Goal: Task Accomplishment & Management: Use online tool/utility

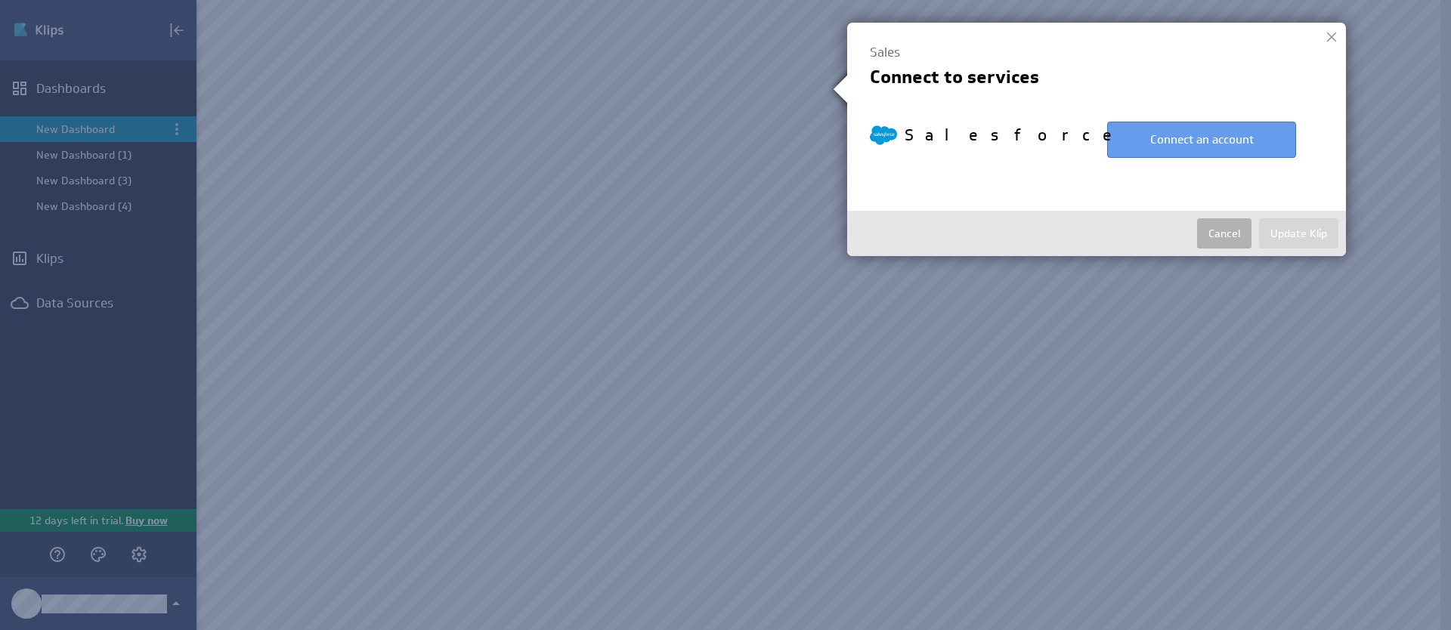
click at [1121, 138] on button "Connect an account" at bounding box center [1201, 140] width 189 height 36
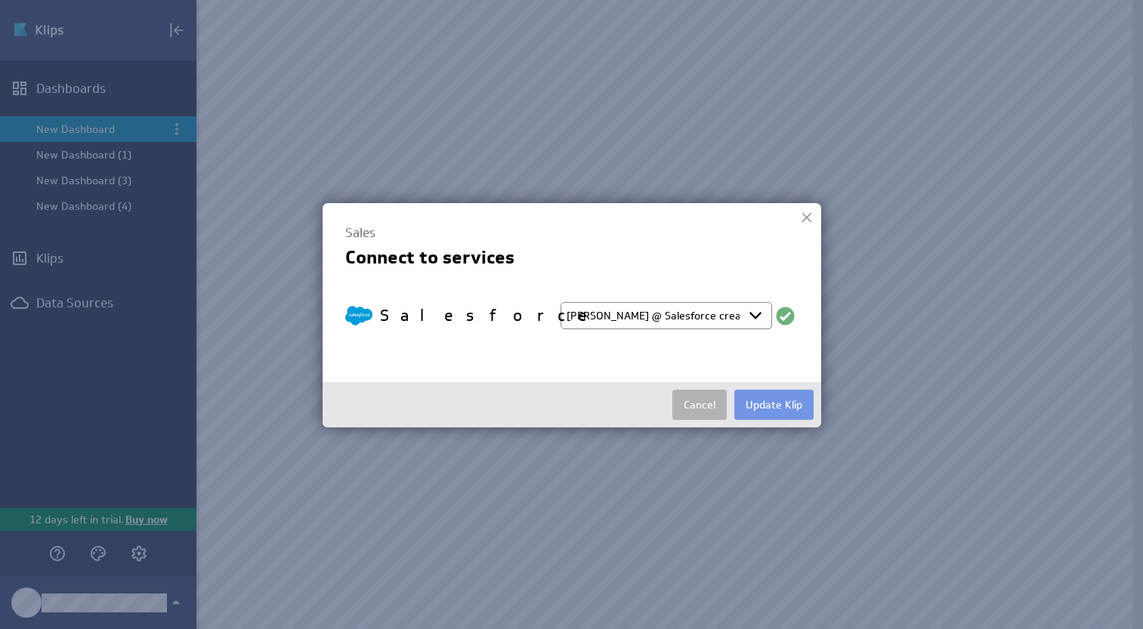
select select "create_token"
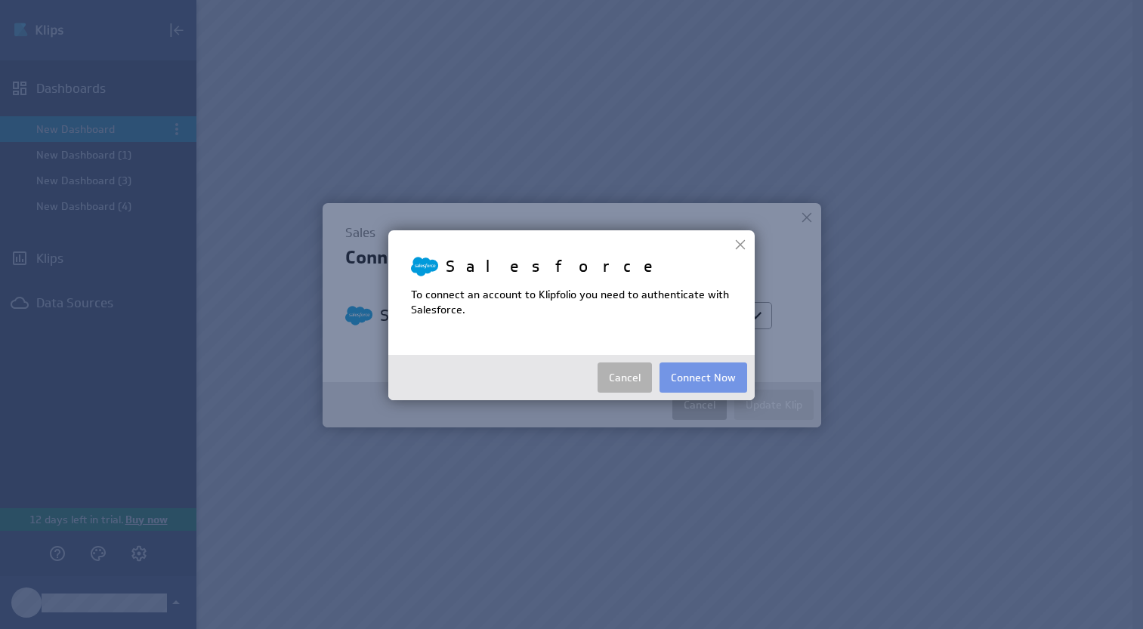
click at [743, 246] on div at bounding box center [740, 244] width 23 height 23
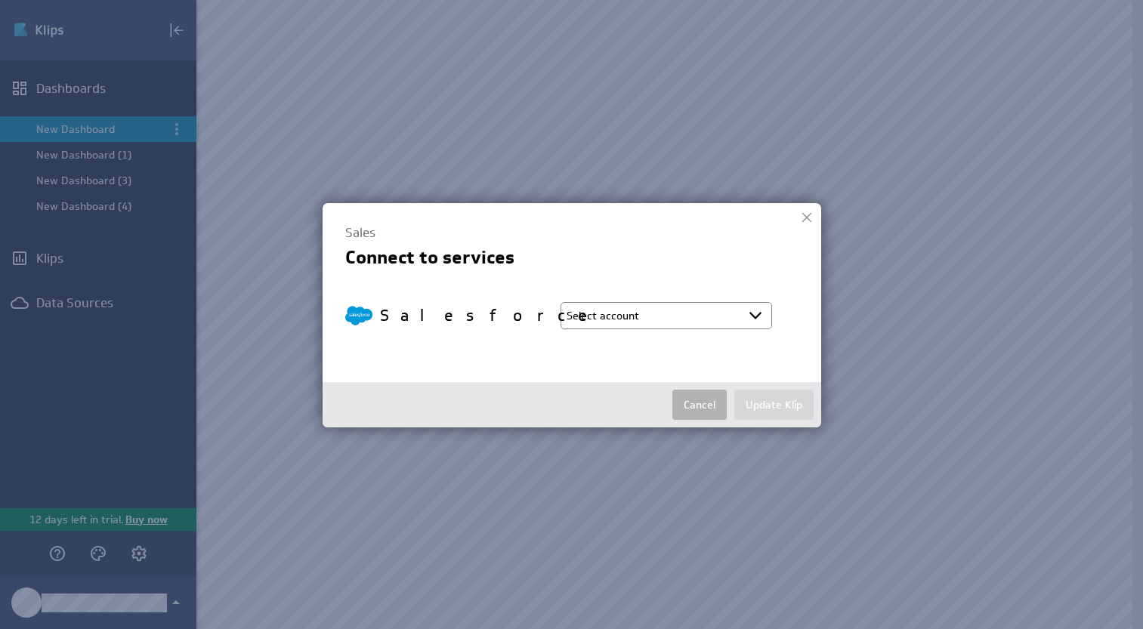
select select "create_token"
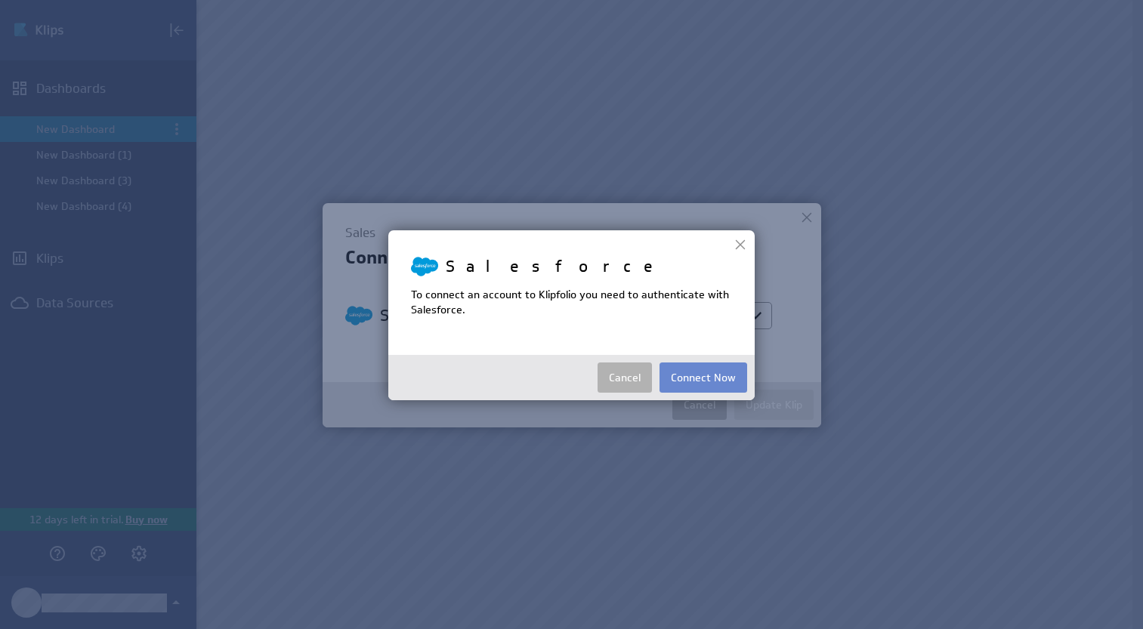
click at [702, 372] on button "Connect Now" at bounding box center [704, 378] width 88 height 30
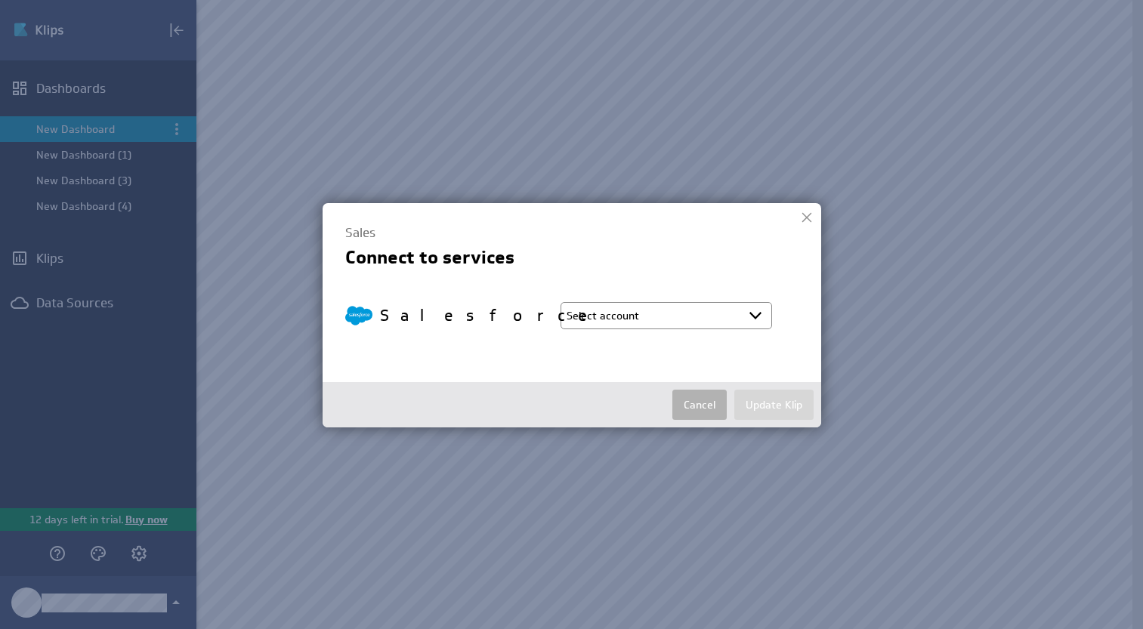
select select "0556f8f90fbcd4c7266f50caacc63872"
click at [778, 409] on button "Update Klip" at bounding box center [773, 405] width 79 height 30
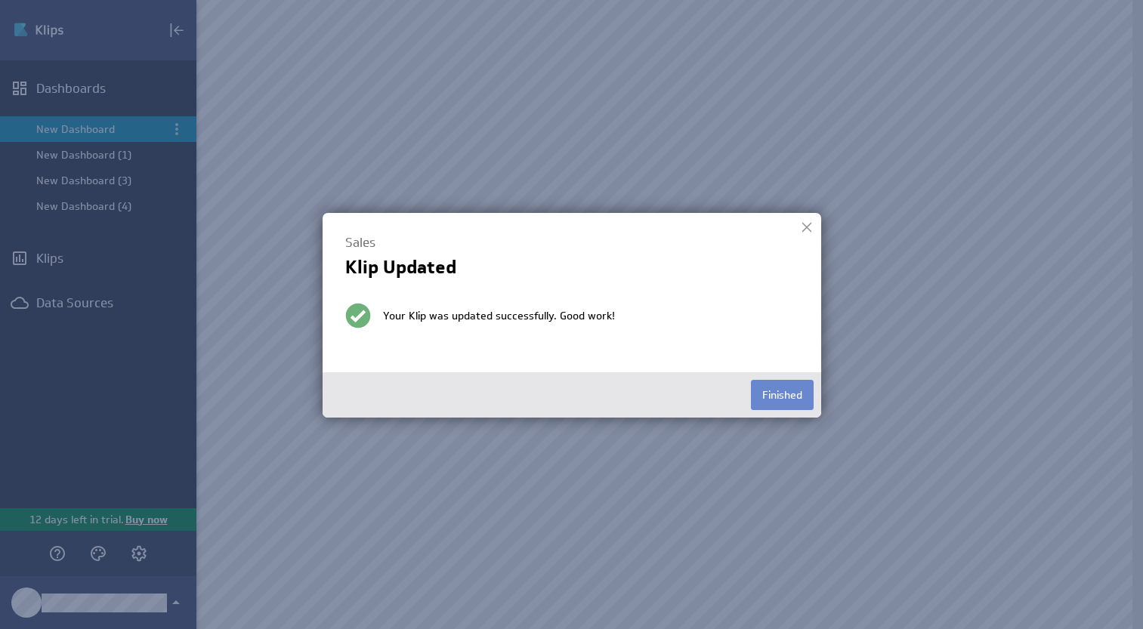
click at [772, 400] on button "Finished" at bounding box center [782, 395] width 63 height 30
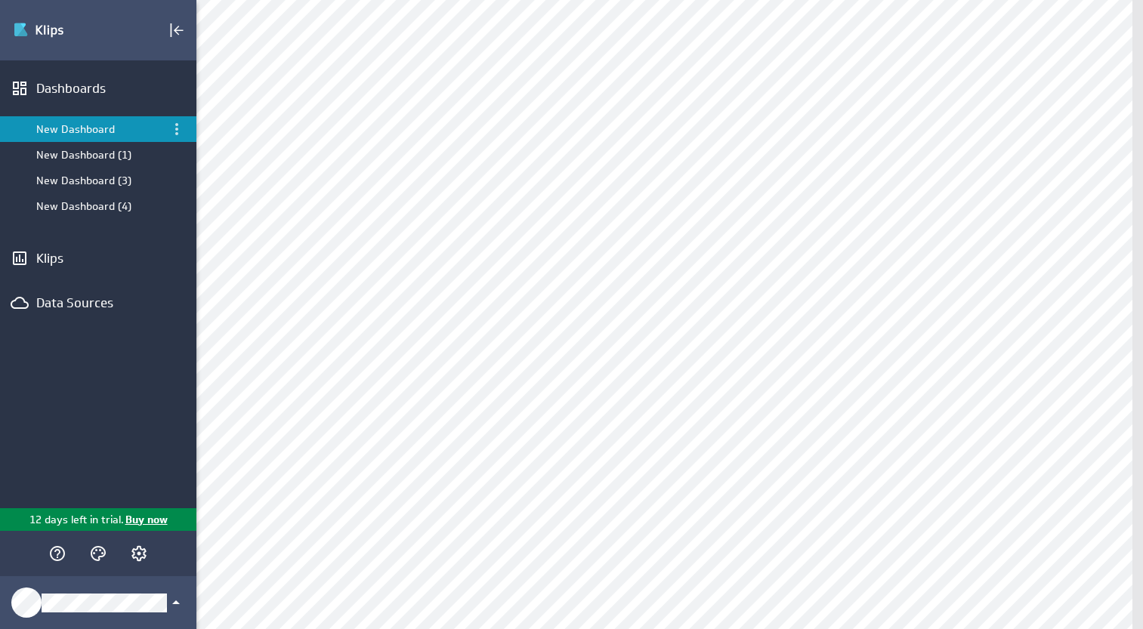
select select "0556f8f90fbcd4c7266f50caacc63872"
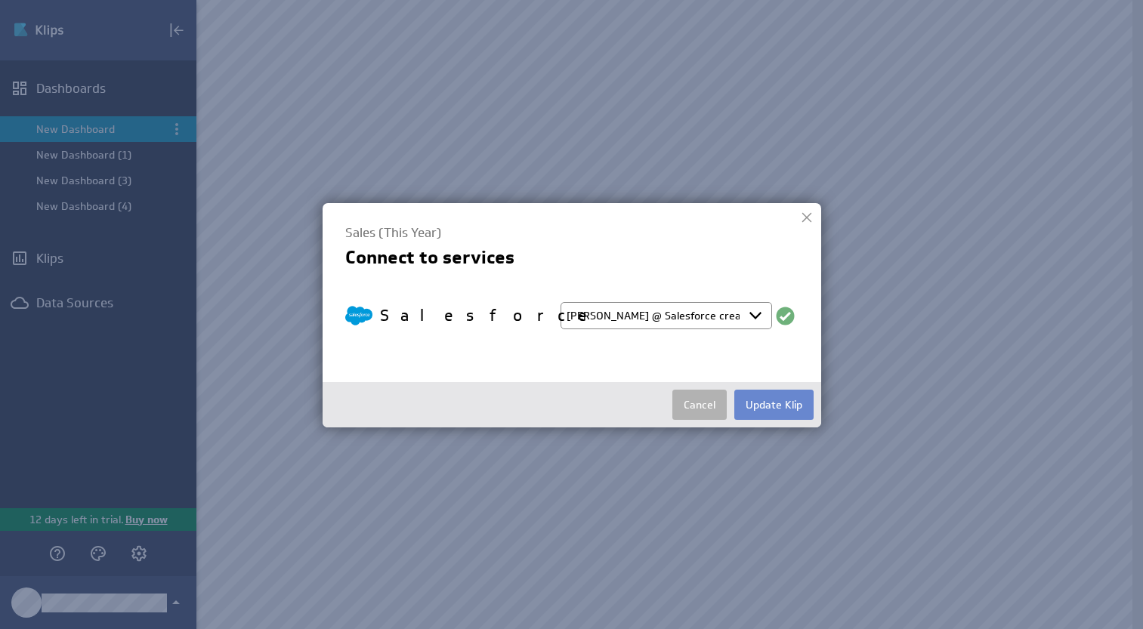
click at [773, 403] on button "Update Klip" at bounding box center [773, 405] width 79 height 30
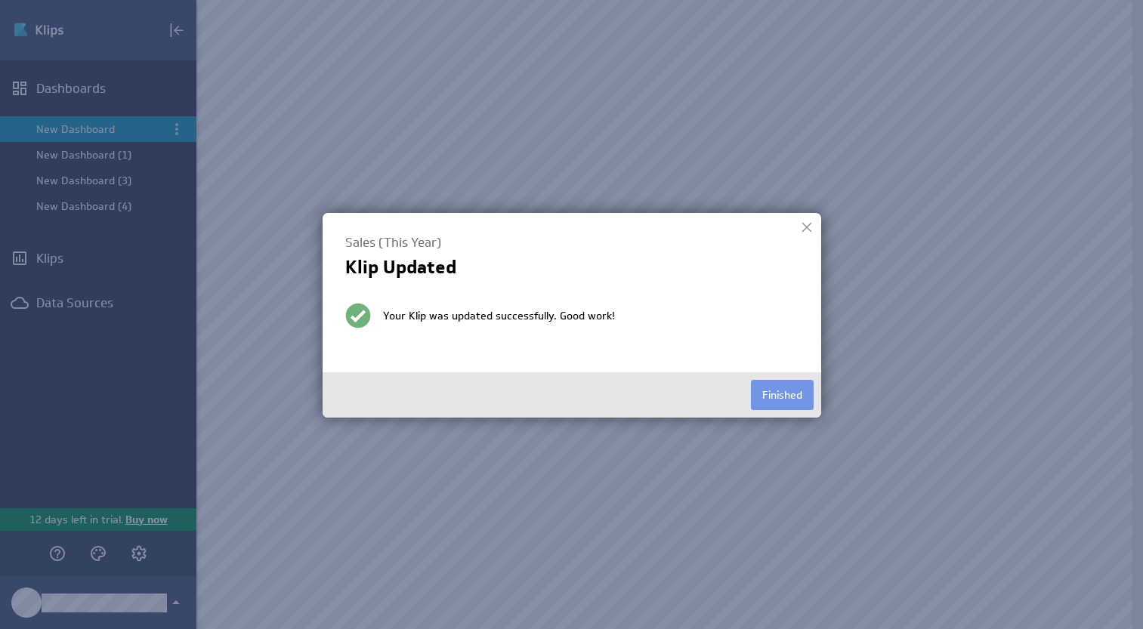
click at [773, 403] on button "Finished" at bounding box center [782, 395] width 63 height 30
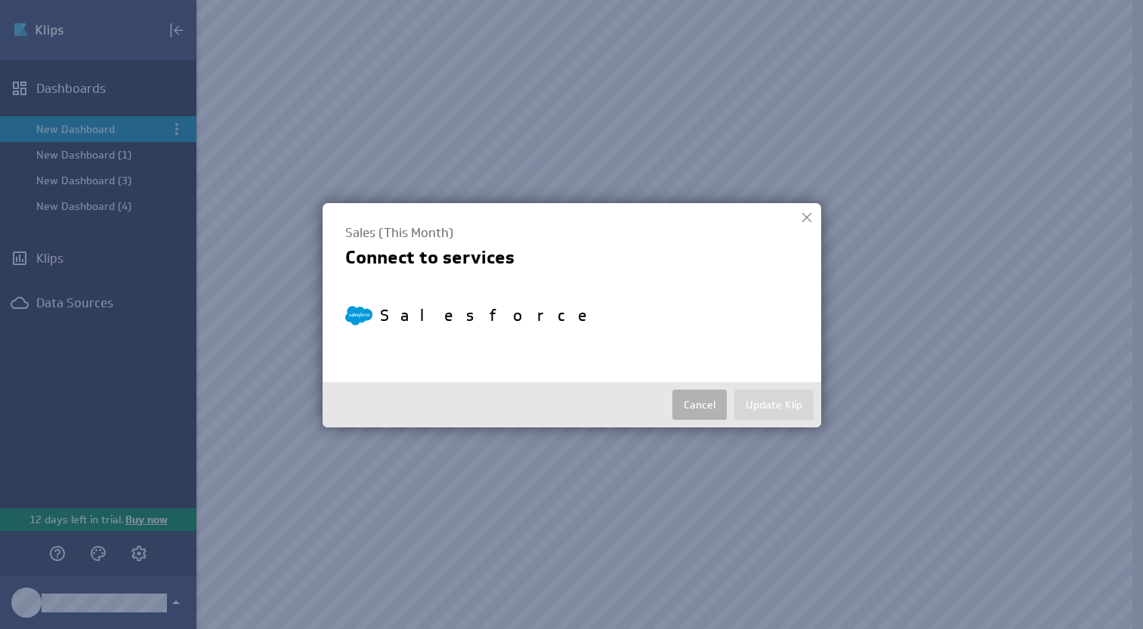
select select "0556f8f90fbcd4c7266f50caacc63872"
click at [756, 399] on button "Update Klip" at bounding box center [773, 405] width 79 height 30
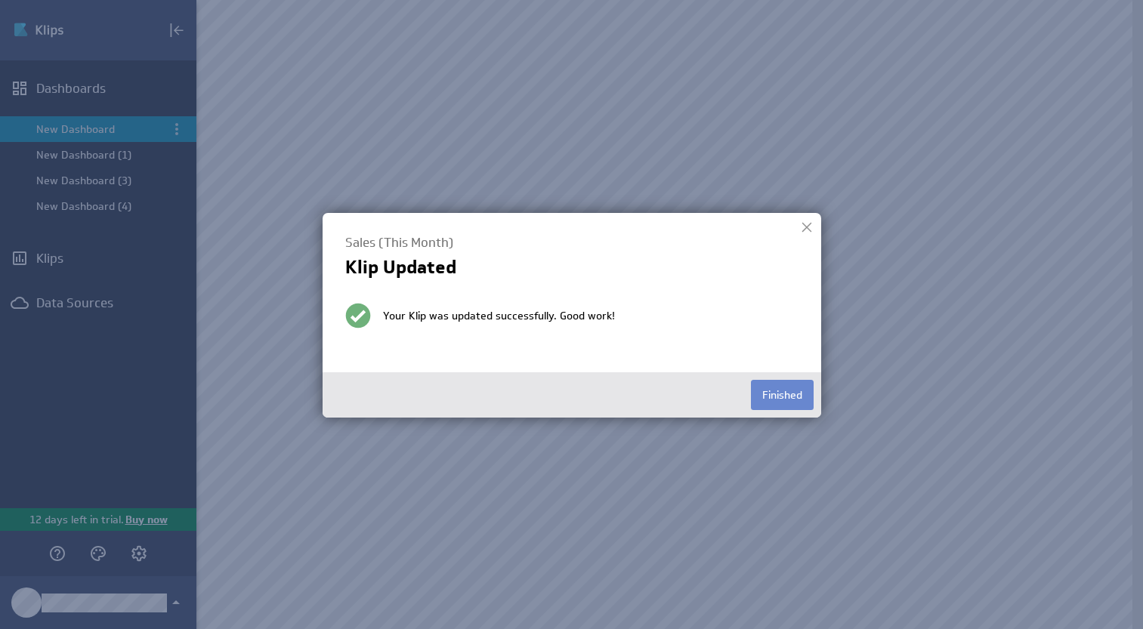
click at [758, 397] on button "Finished" at bounding box center [782, 395] width 63 height 30
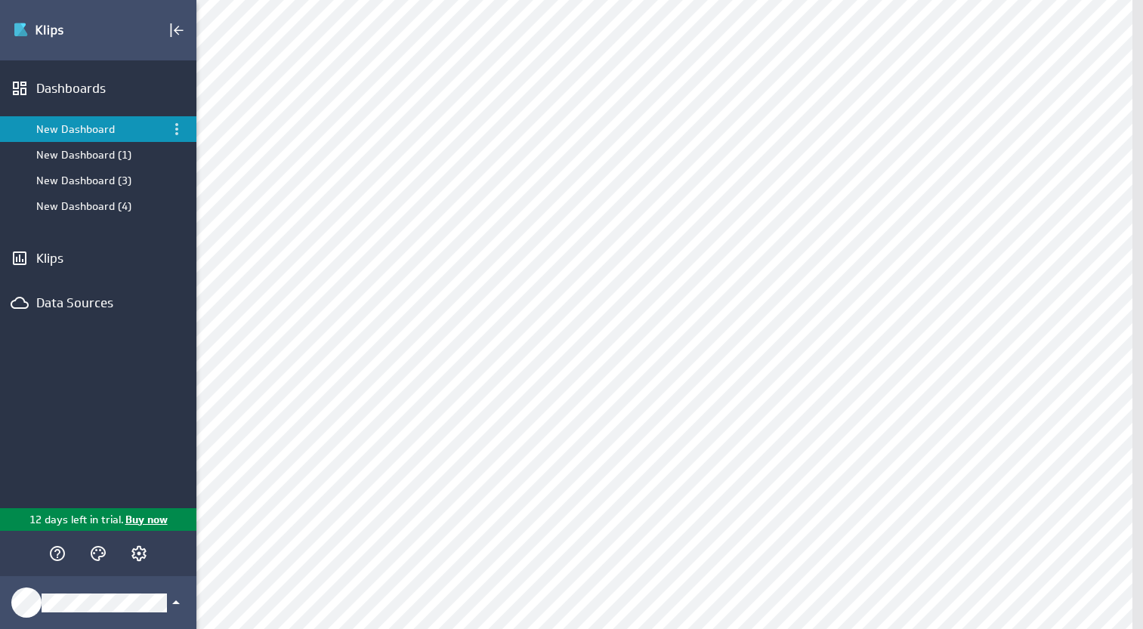
scroll to position [225, 0]
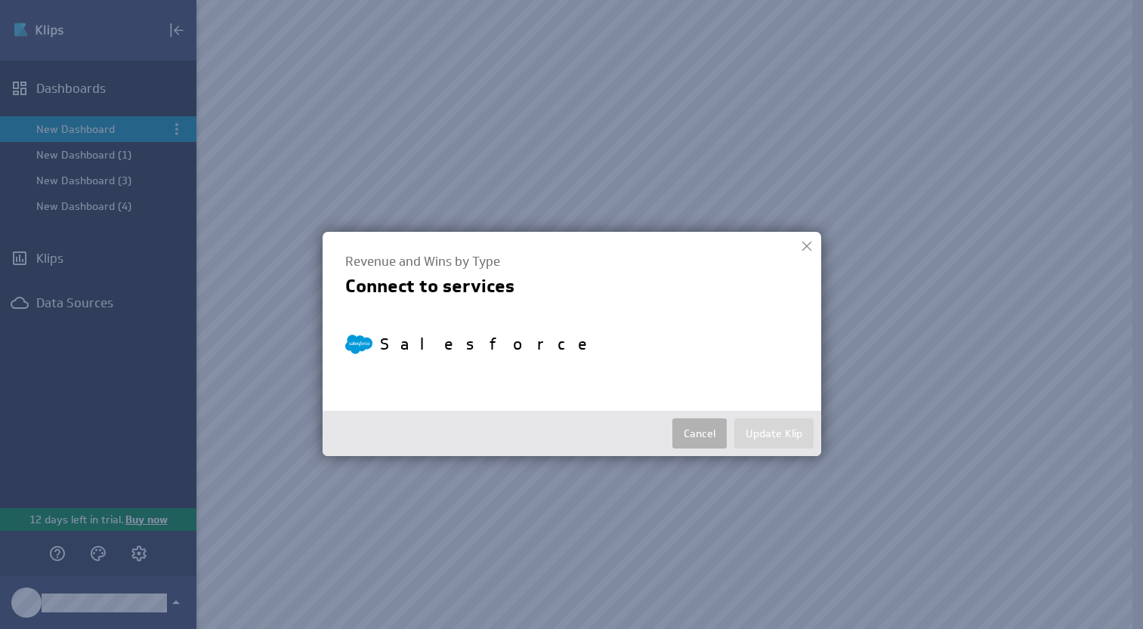
select select "0556f8f90fbcd4c7266f50caacc63872"
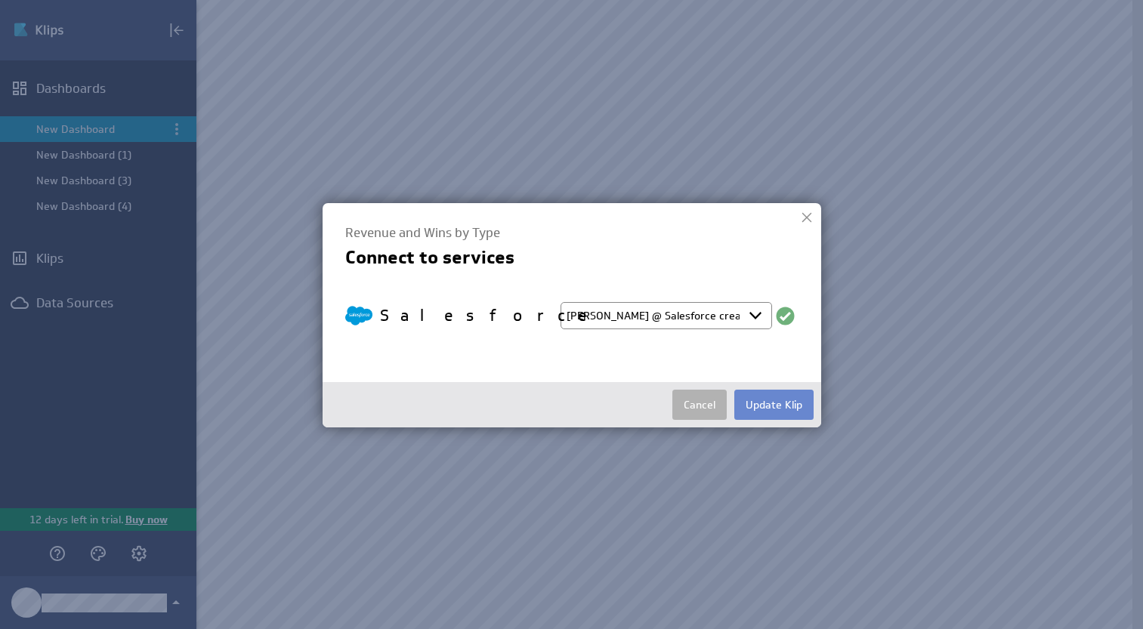
click at [771, 406] on button "Update Klip" at bounding box center [773, 405] width 79 height 30
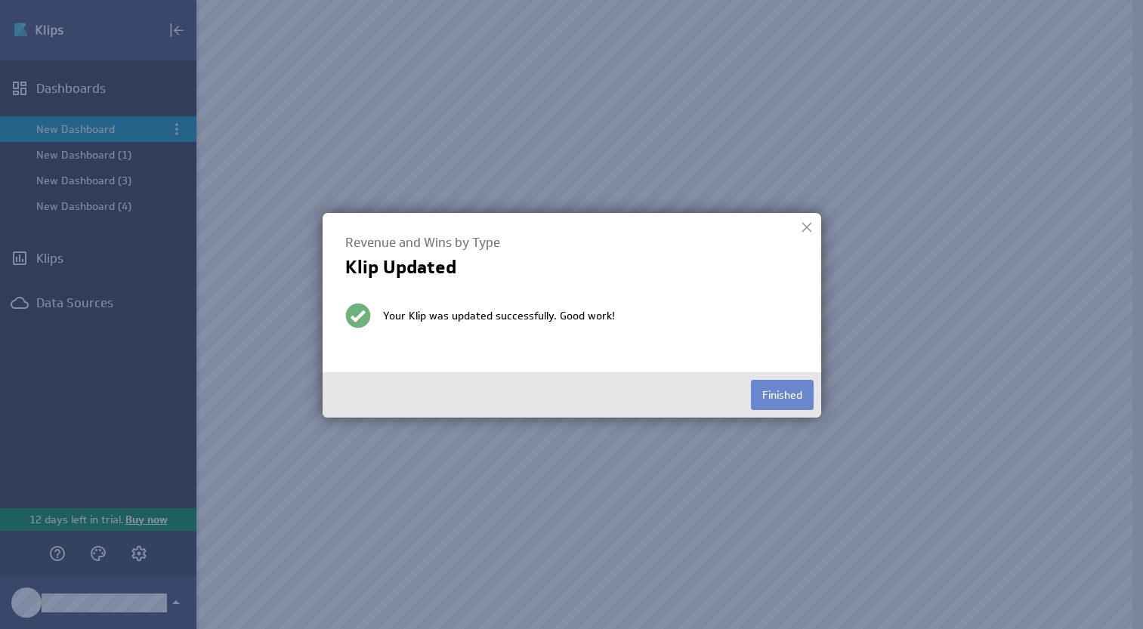
click at [779, 394] on button "Finished" at bounding box center [782, 395] width 63 height 30
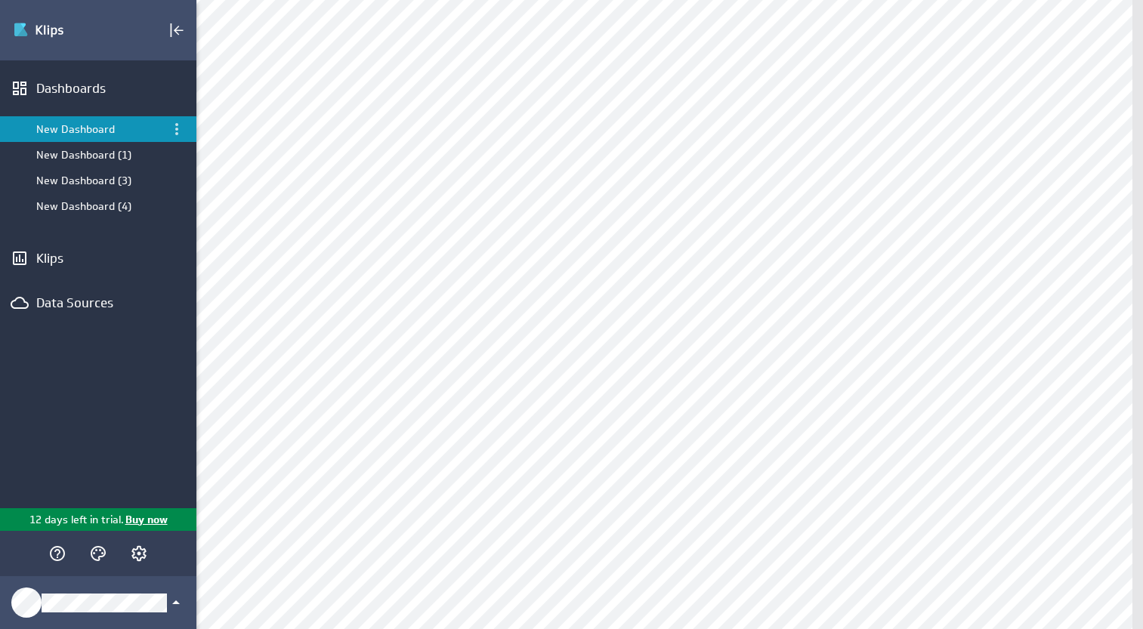
scroll to position [505, 0]
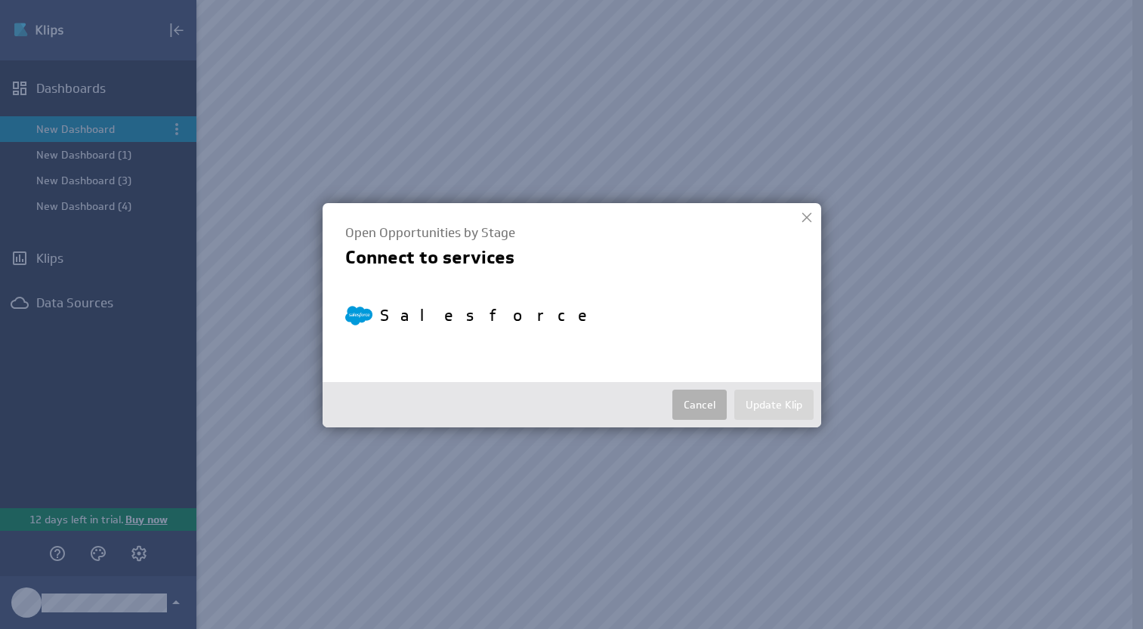
select select "0556f8f90fbcd4c7266f50caacc63872"
click at [756, 401] on button "Update Klip" at bounding box center [773, 405] width 79 height 30
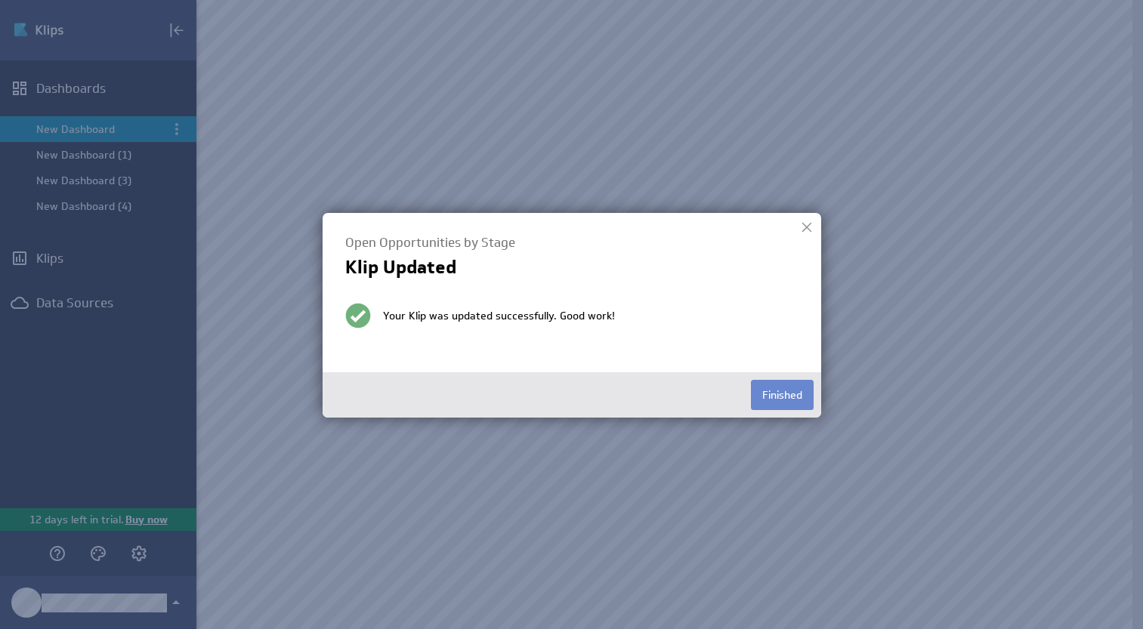
click at [768, 395] on button "Finished" at bounding box center [782, 395] width 63 height 30
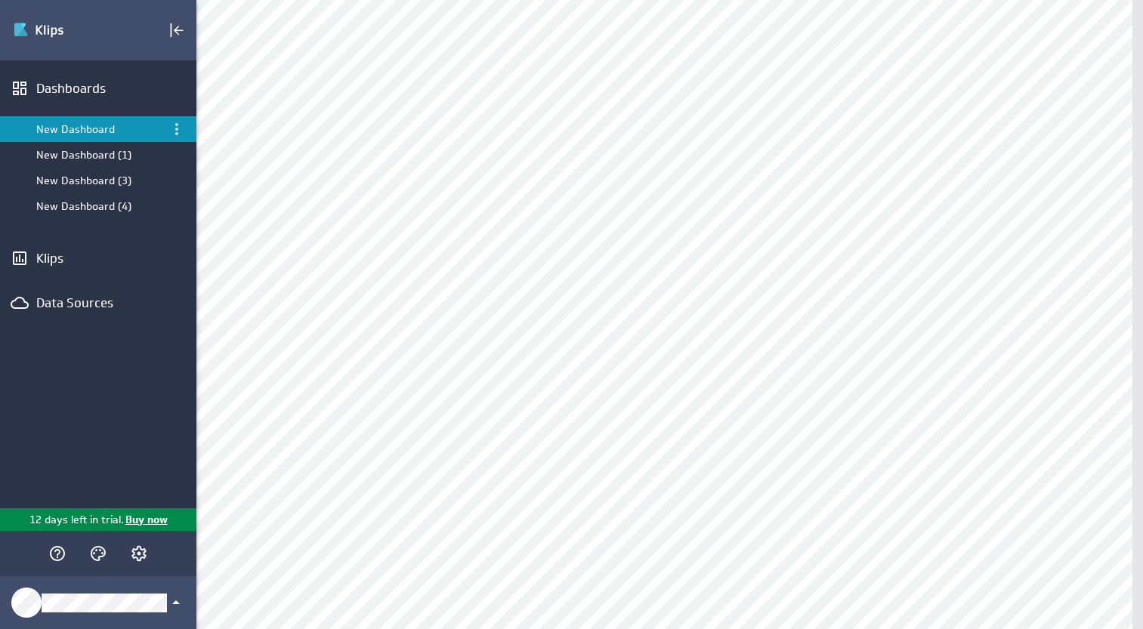
scroll to position [769, 0]
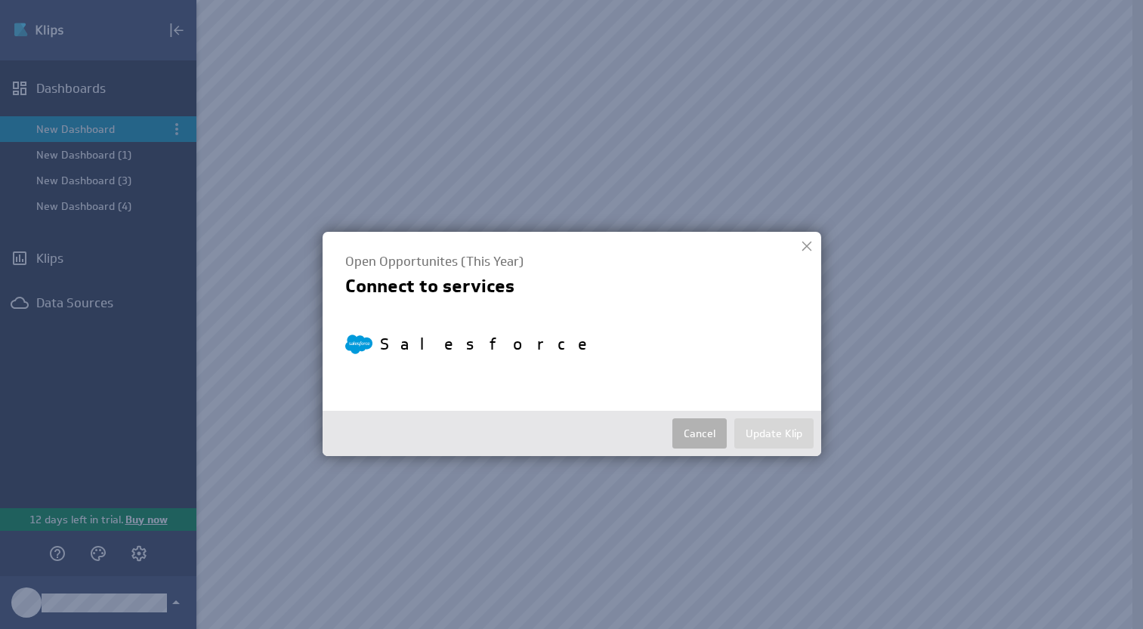
select select "0556f8f90fbcd4c7266f50caacc63872"
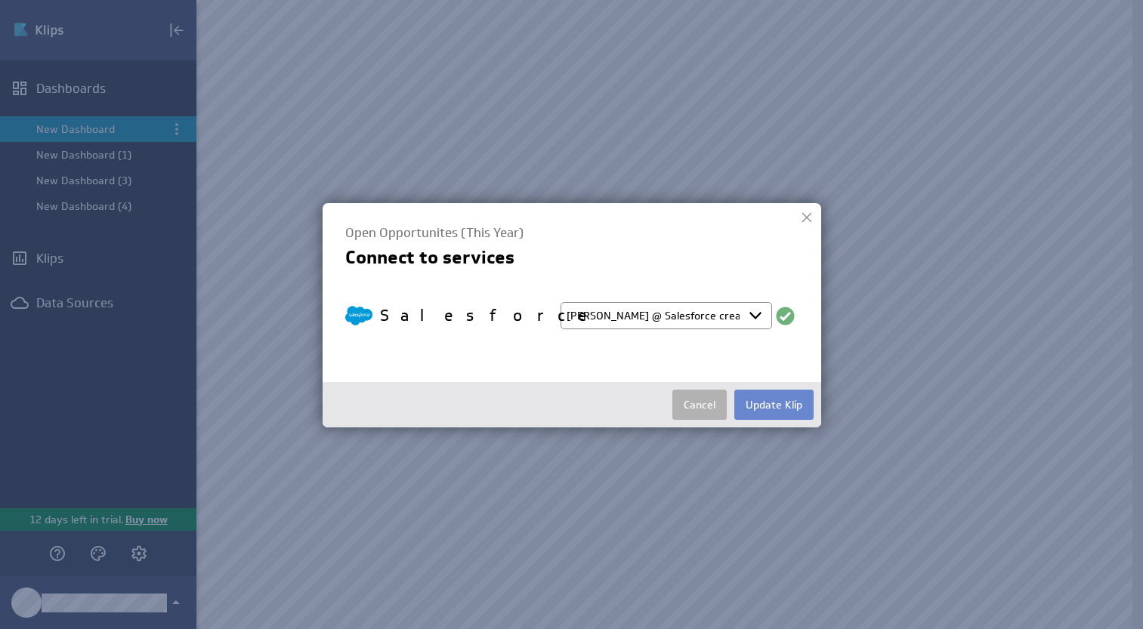
click at [774, 399] on button "Update Klip" at bounding box center [773, 405] width 79 height 30
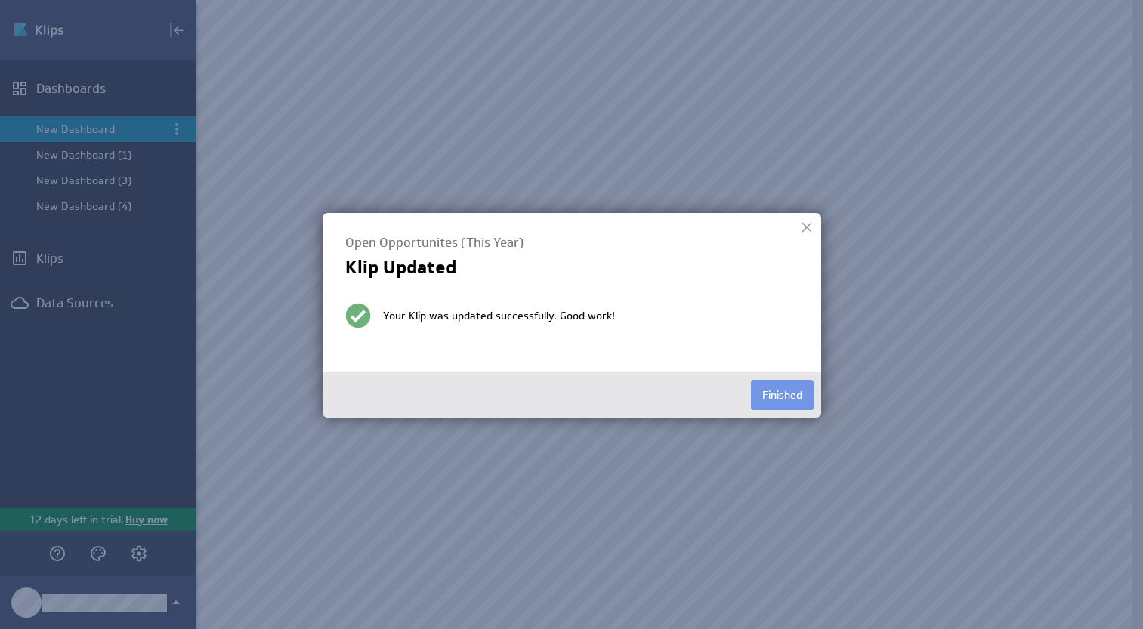
click at [806, 229] on div at bounding box center [807, 227] width 23 height 23
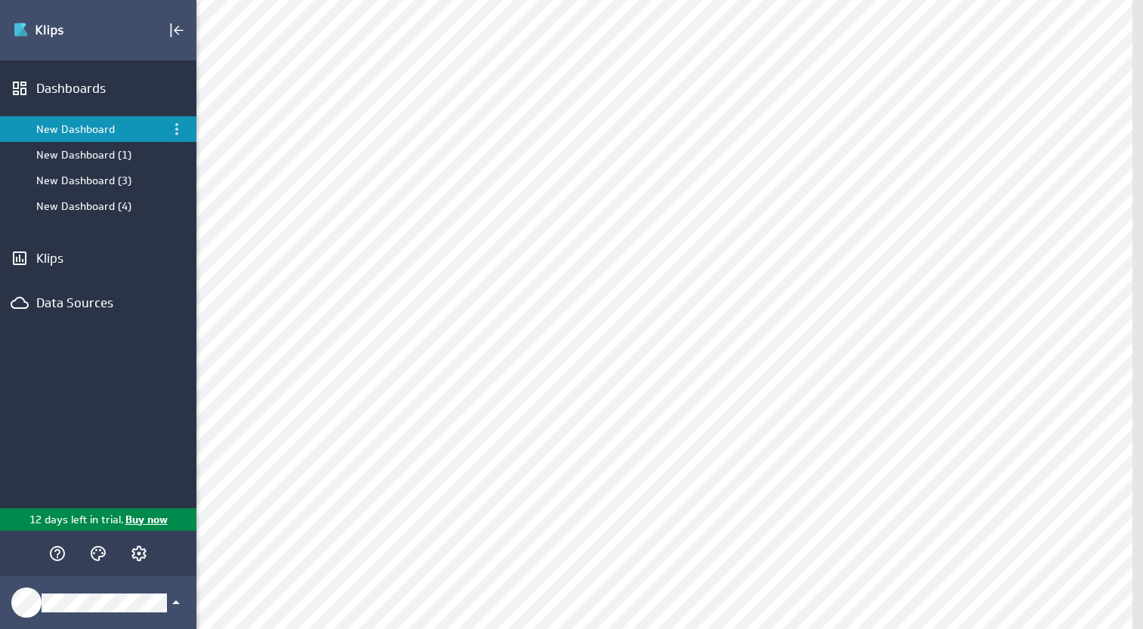
scroll to position [1014, 0]
select select "0556f8f90fbcd4c7266f50caacc63872"
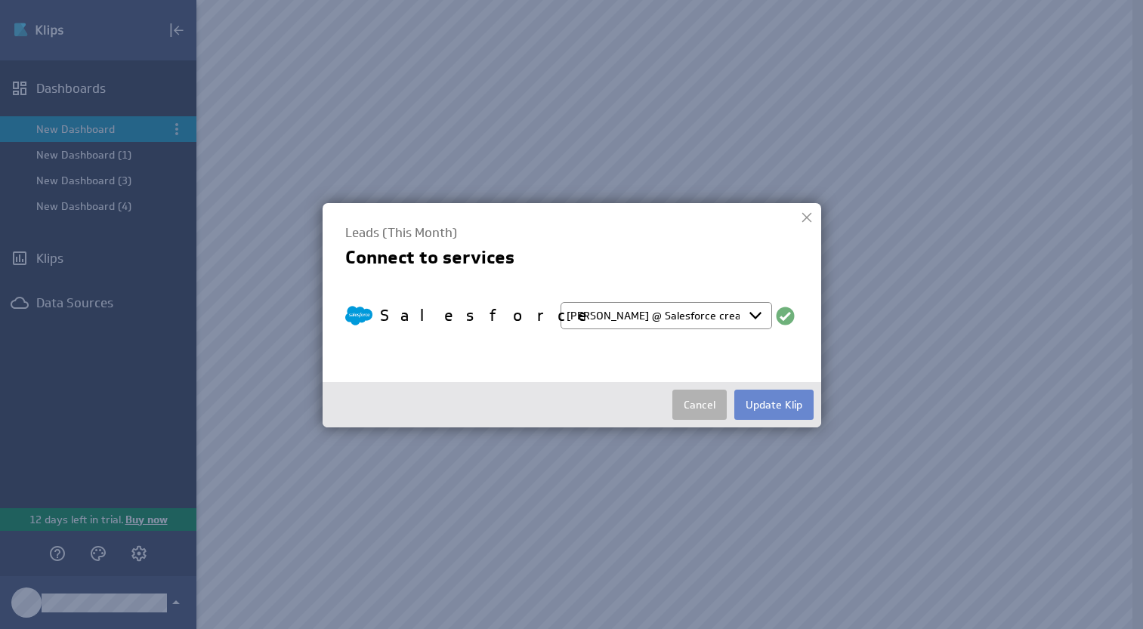
click at [756, 401] on button "Update Klip" at bounding box center [773, 405] width 79 height 30
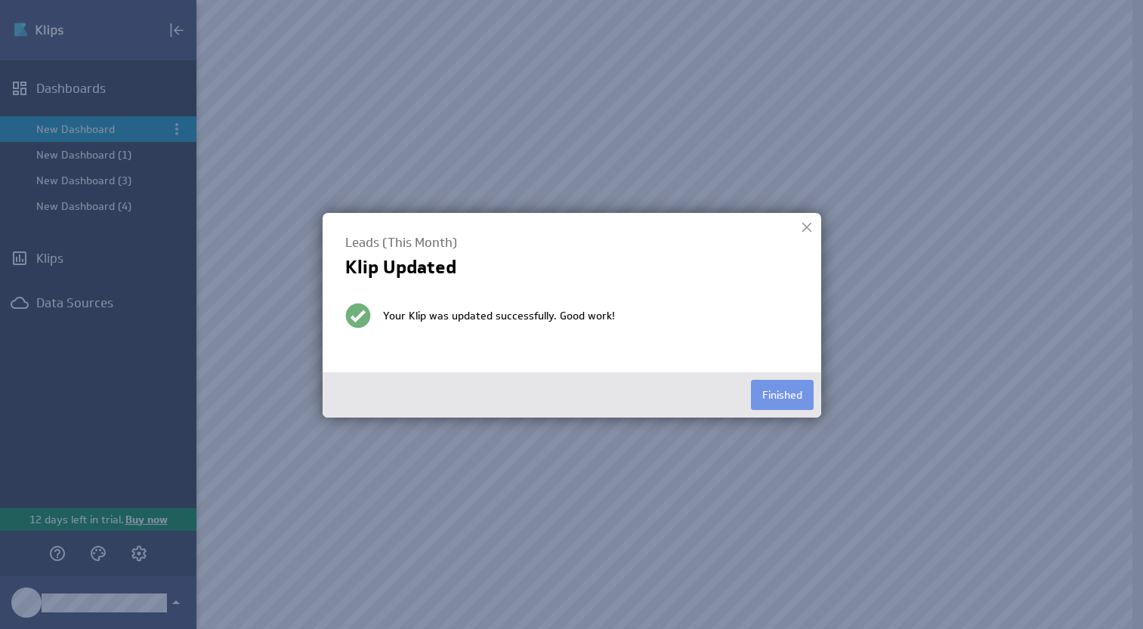
click at [812, 228] on div at bounding box center [807, 227] width 23 height 23
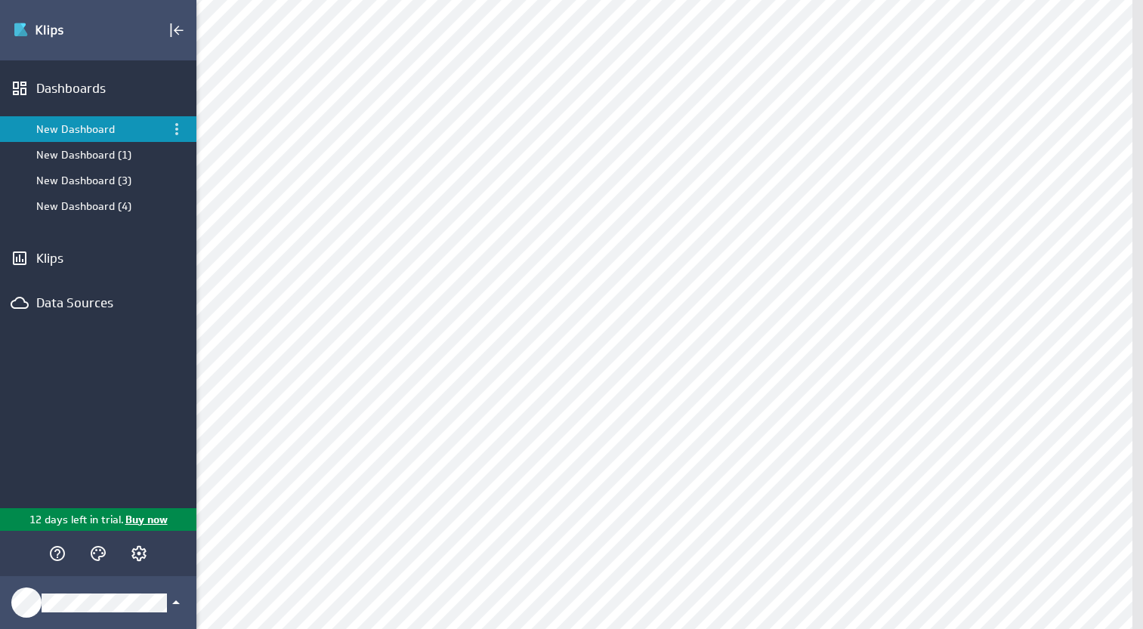
scroll to position [1165, 0]
select select "0556f8f90fbcd4c7266f50caacc63872"
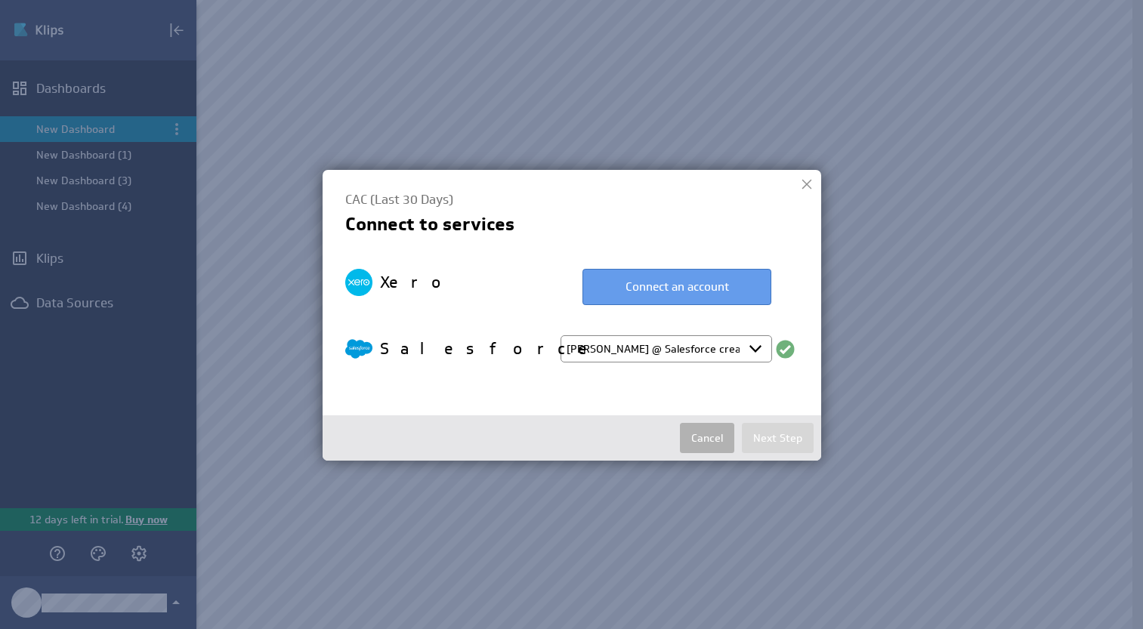
click at [689, 281] on button "Connect an account" at bounding box center [677, 287] width 189 height 36
click at [805, 184] on div at bounding box center [807, 184] width 23 height 23
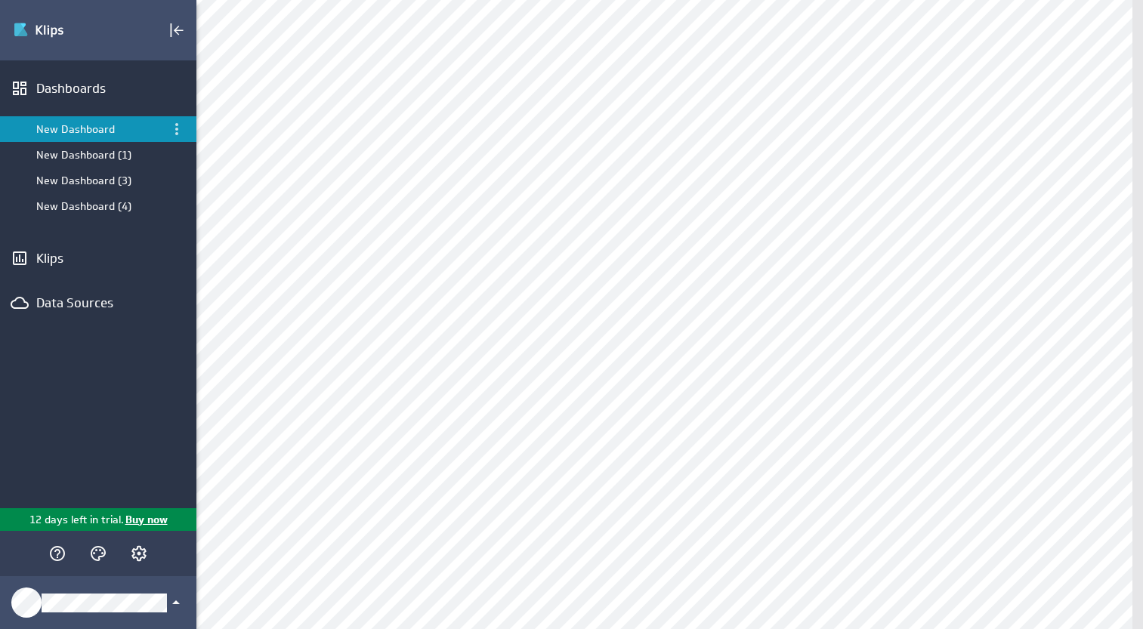
scroll to position [1410, 0]
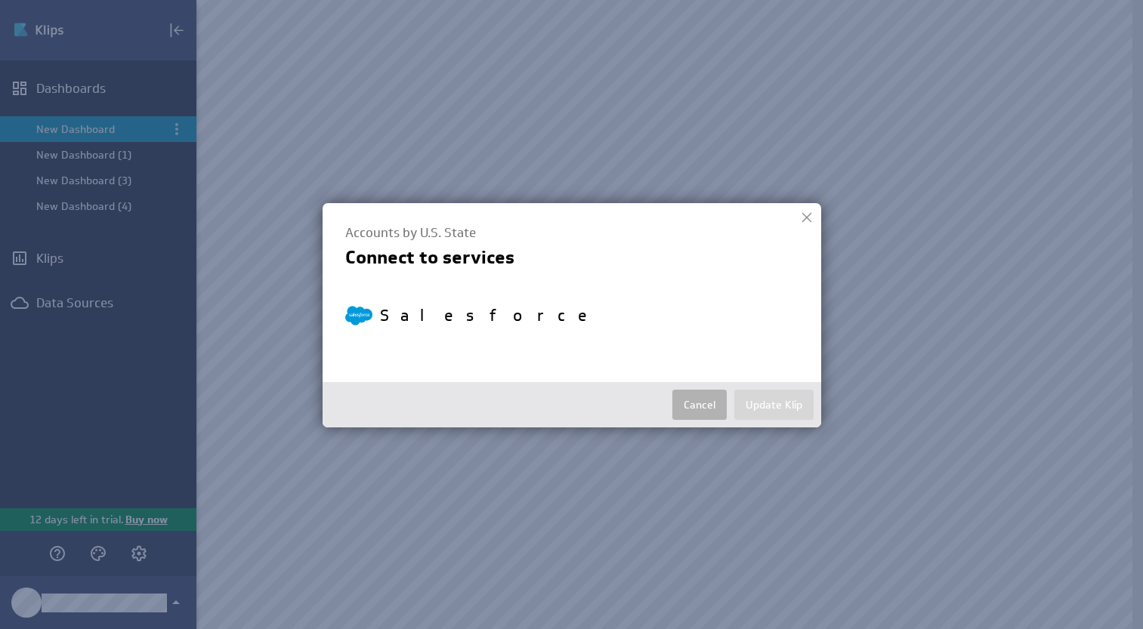
select select "0556f8f90fbcd4c7266f50caacc63872"
click at [776, 403] on button "Update Klip" at bounding box center [773, 405] width 79 height 30
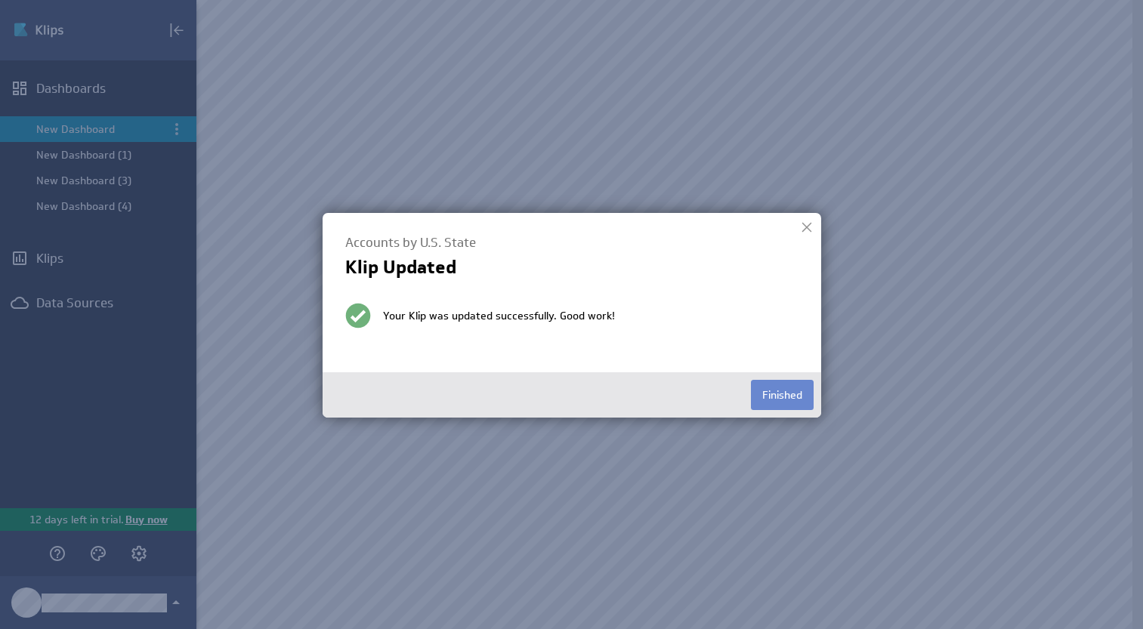
click at [797, 393] on button "Finished" at bounding box center [782, 395] width 63 height 30
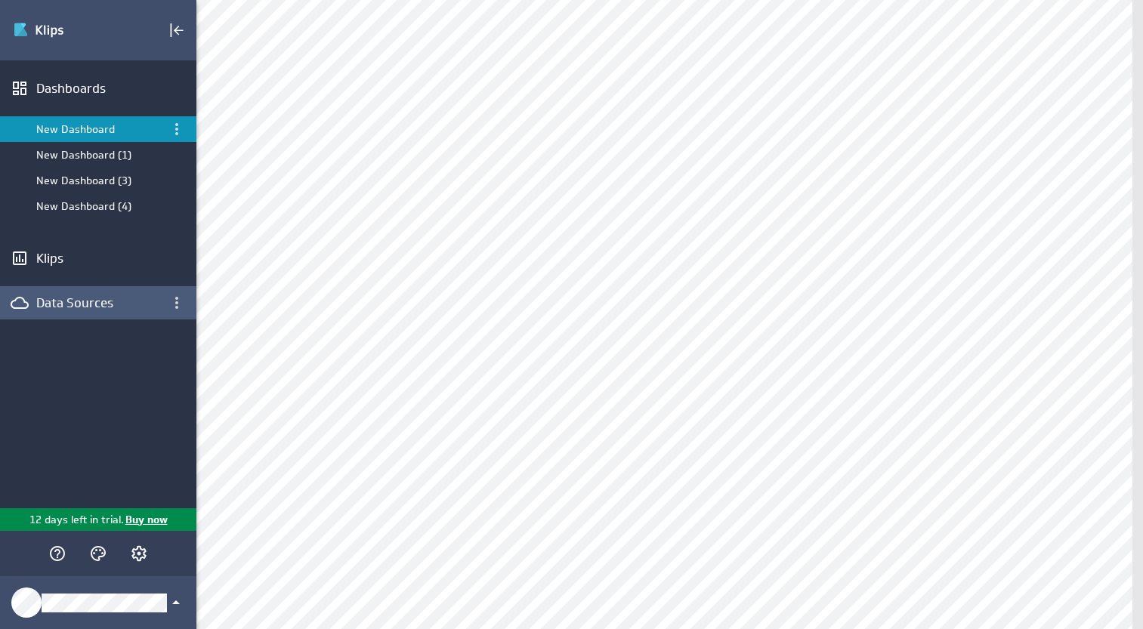
scroll to position [1804, 0]
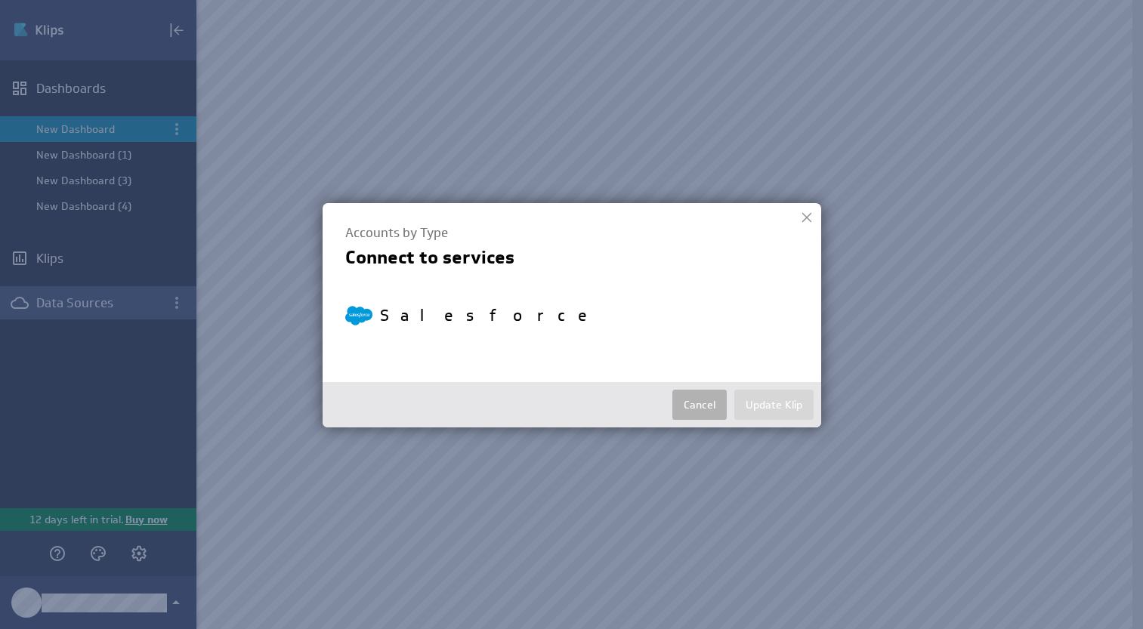
select select "0556f8f90fbcd4c7266f50caacc63872"
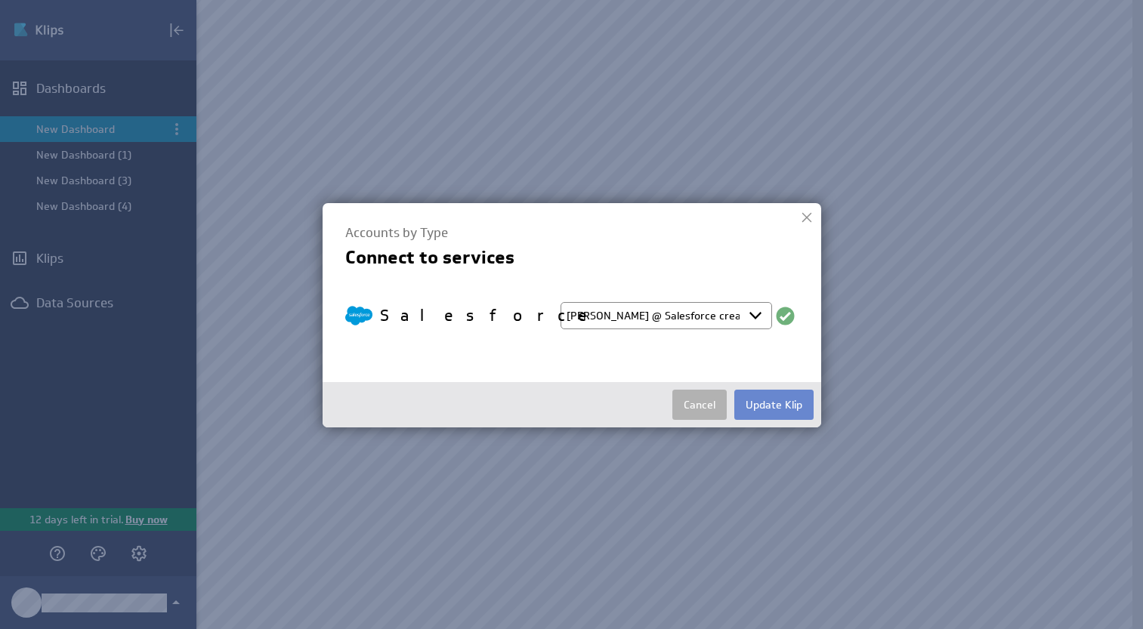
click at [759, 400] on button "Update Klip" at bounding box center [773, 405] width 79 height 30
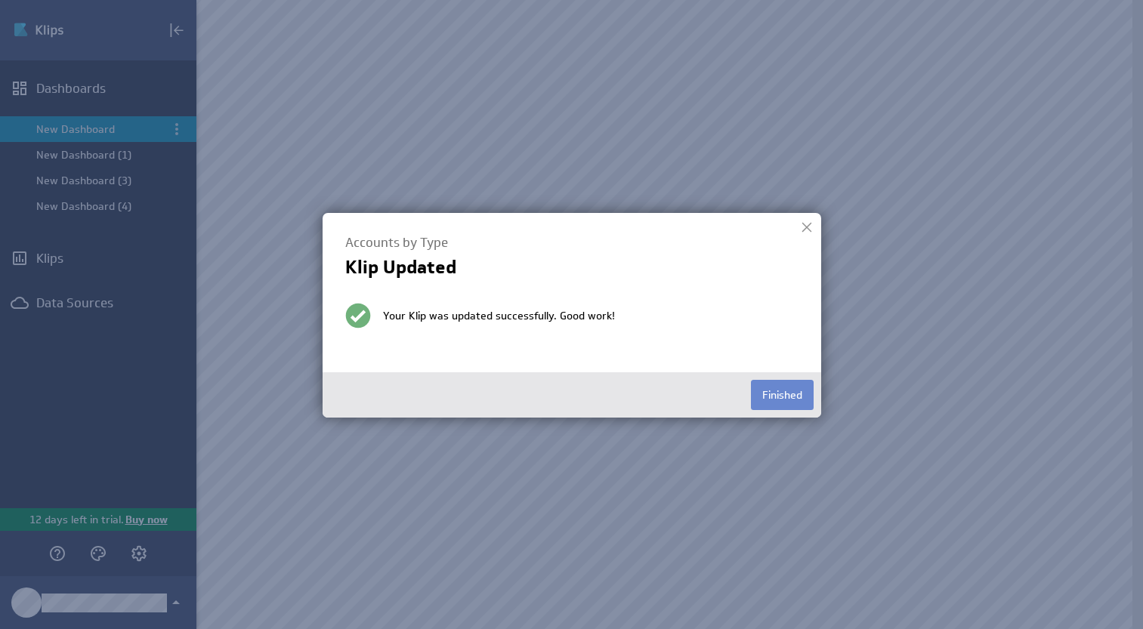
click at [768, 394] on button "Finished" at bounding box center [782, 395] width 63 height 30
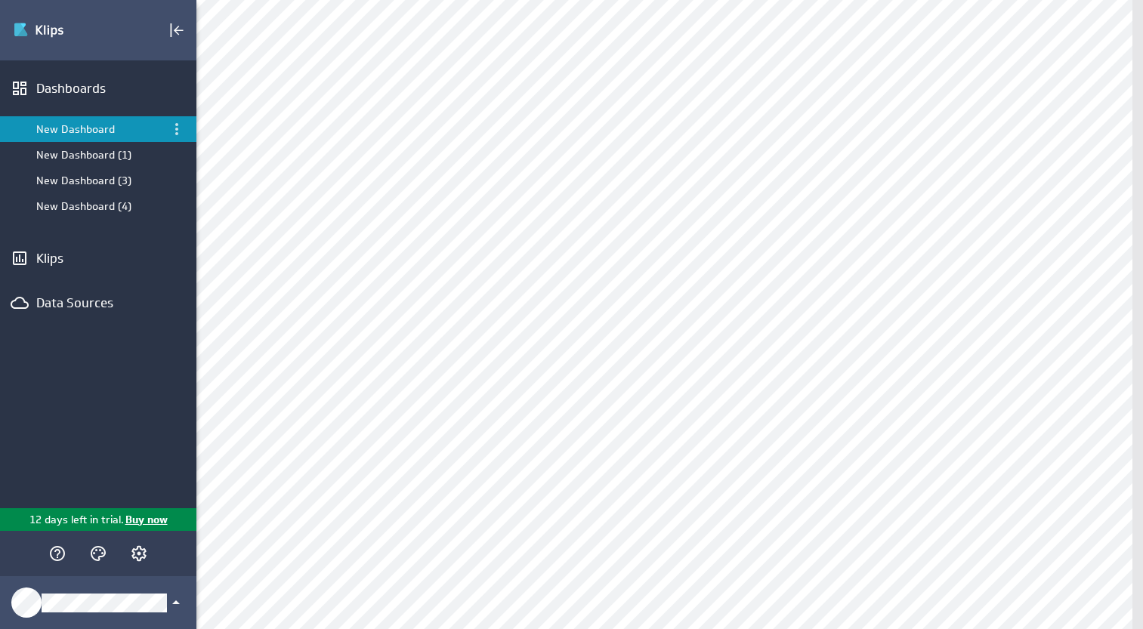
scroll to position [1970, 0]
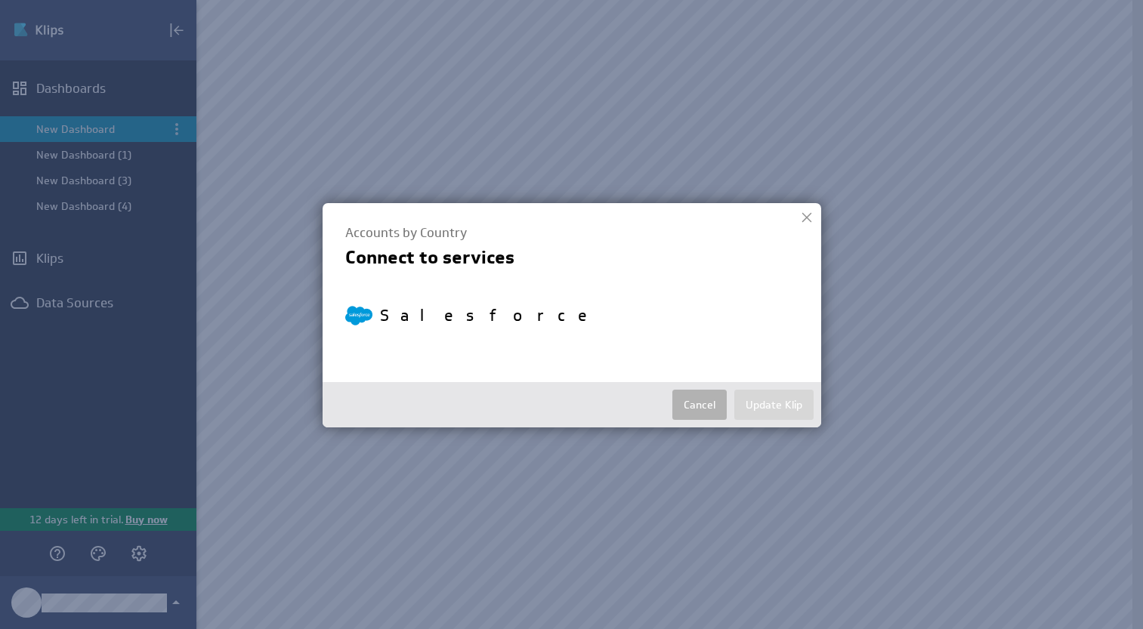
select select "0556f8f90fbcd4c7266f50caacc63872"
click at [779, 408] on button "Update Klip" at bounding box center [773, 405] width 79 height 30
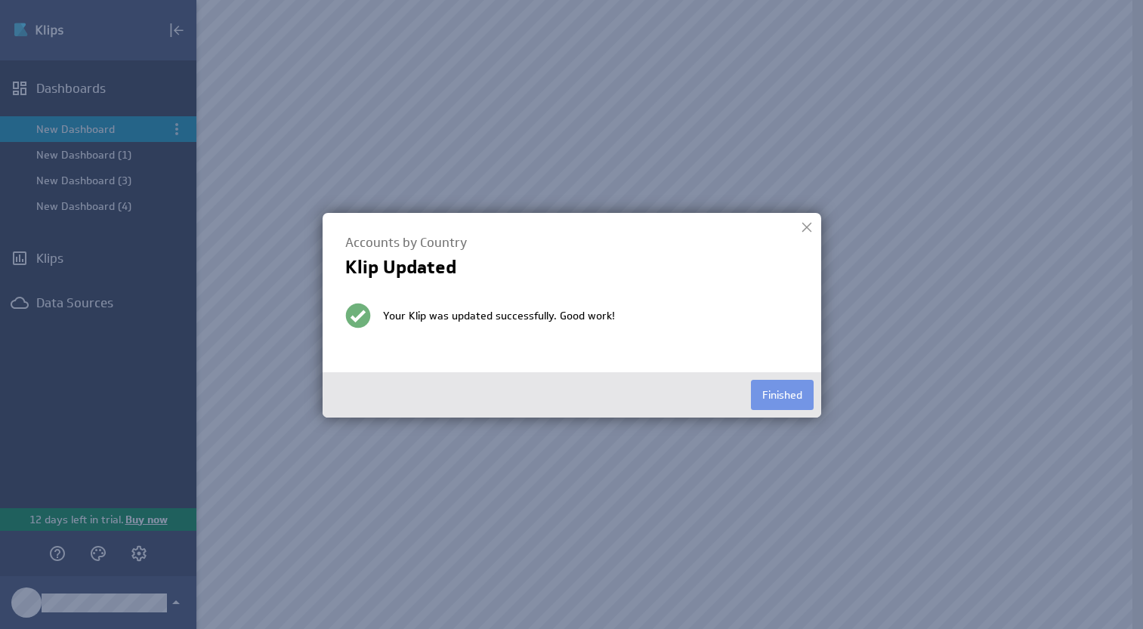
click at [812, 221] on div at bounding box center [807, 227] width 23 height 23
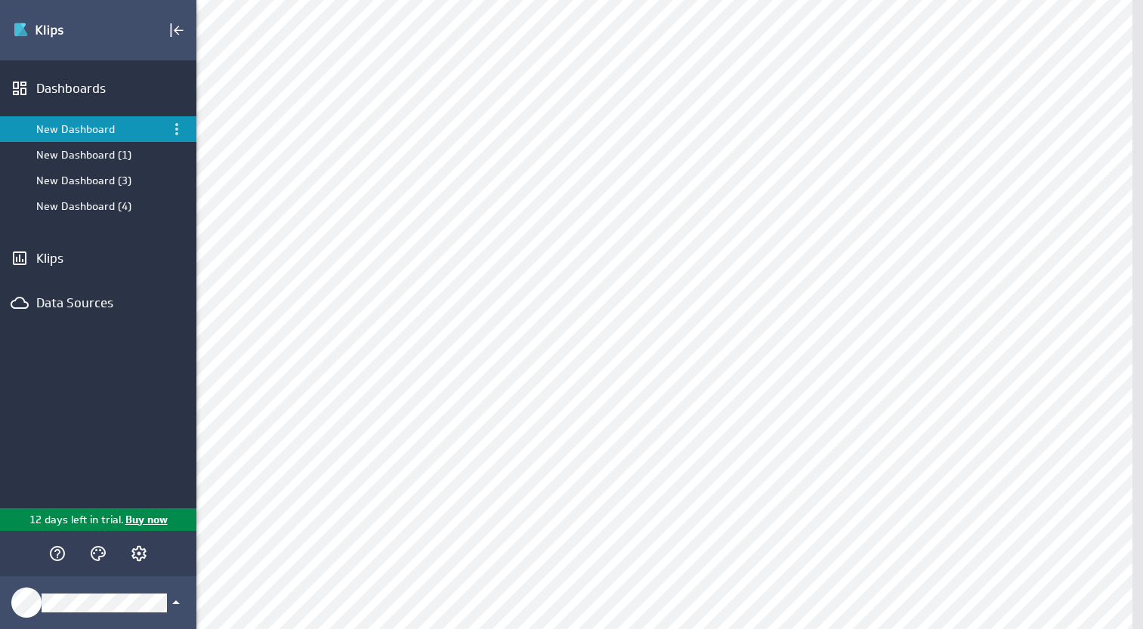
scroll to position [638, 0]
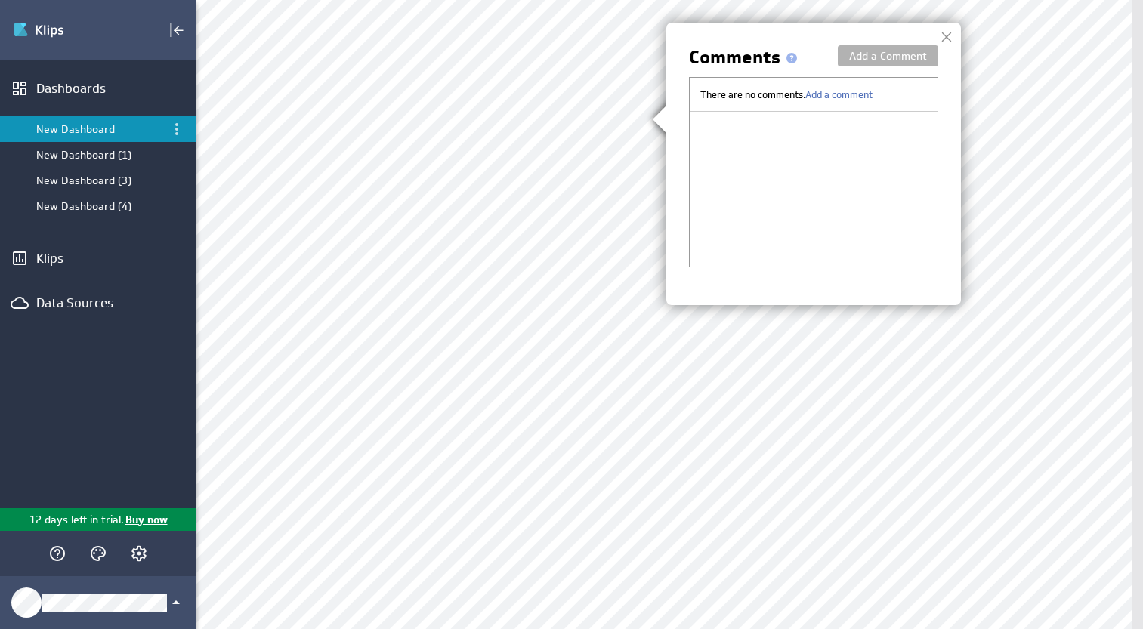
click at [949, 39] on div at bounding box center [946, 37] width 23 height 23
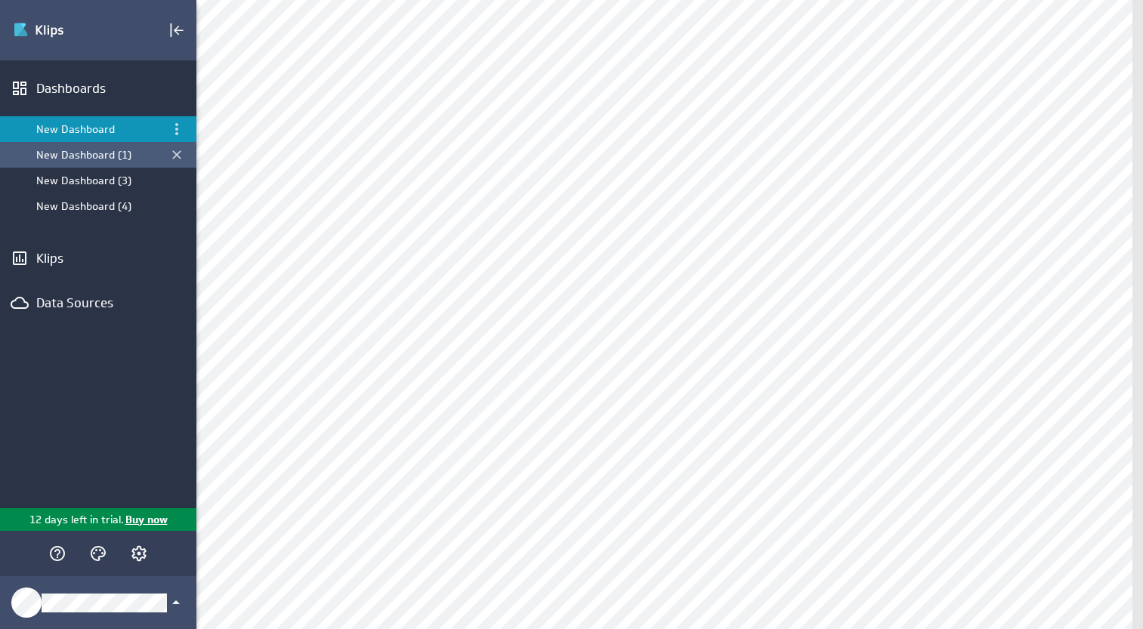
click at [91, 150] on div "New Dashboard (1)" at bounding box center [99, 155] width 126 height 14
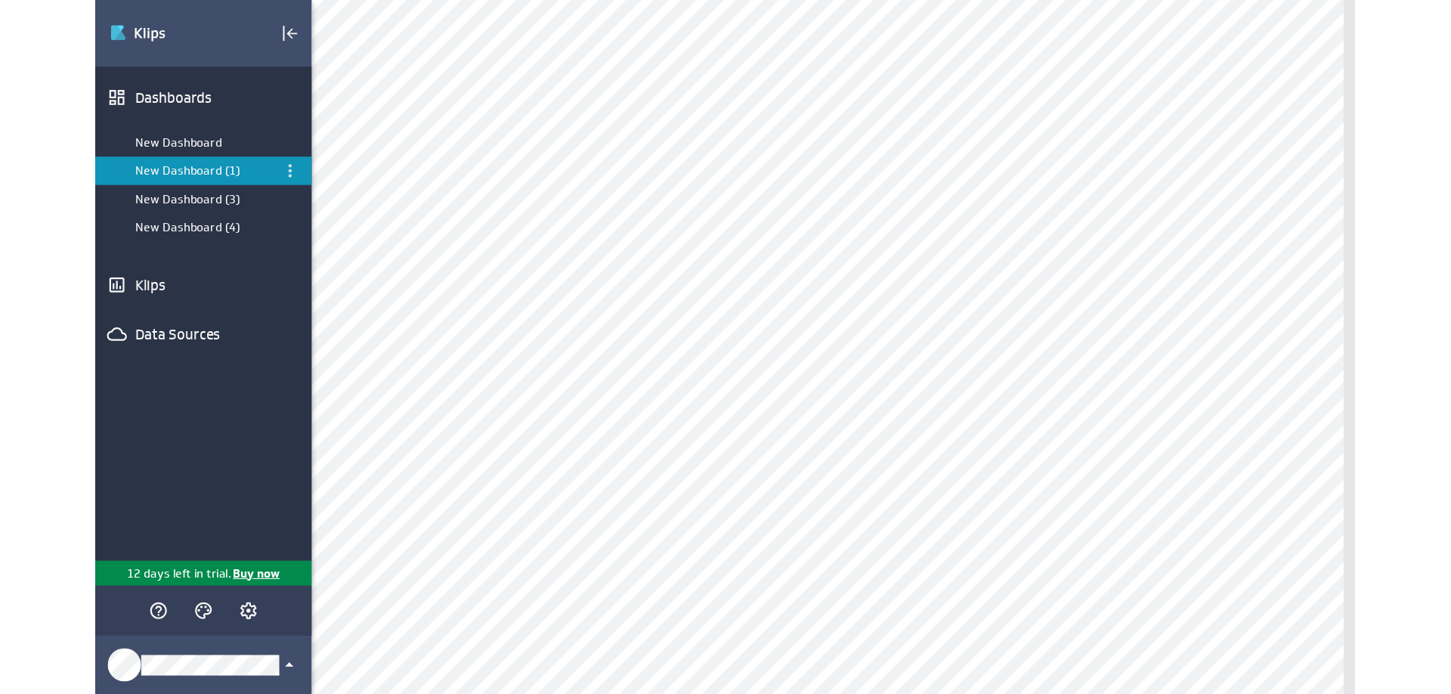
scroll to position [0, 0]
